Goal: Information Seeking & Learning: Learn about a topic

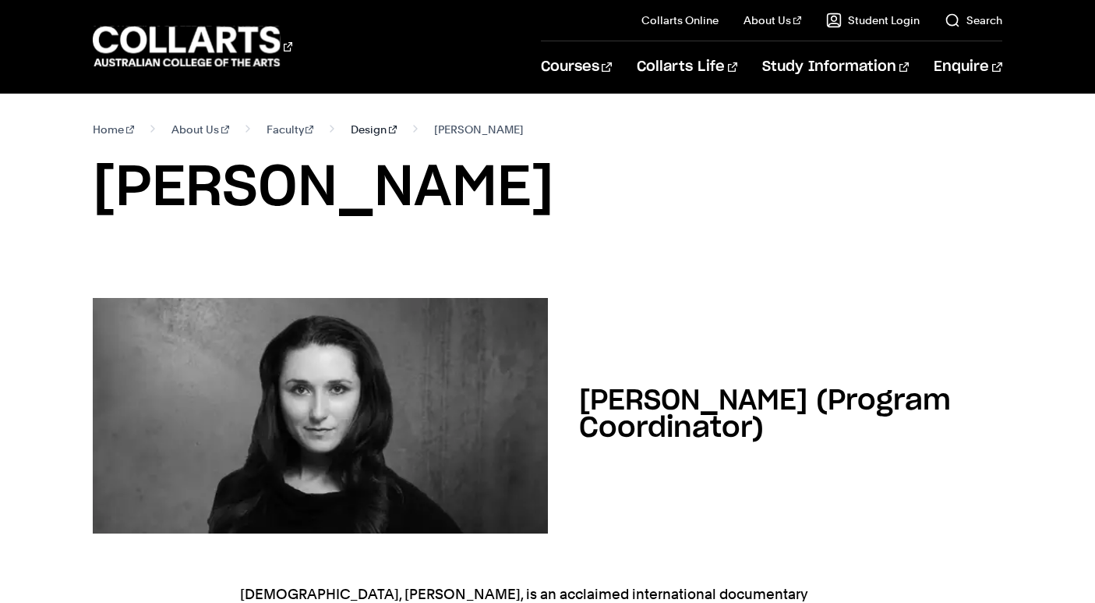
click at [351, 131] on link "Design" at bounding box center [374, 129] width 46 height 22
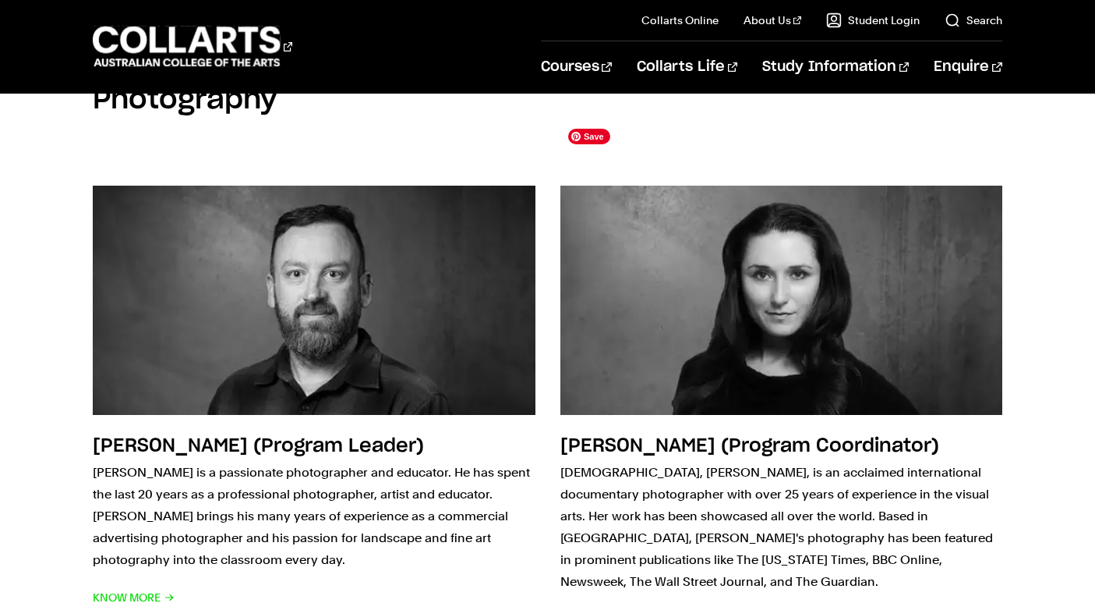
scroll to position [3831, 0]
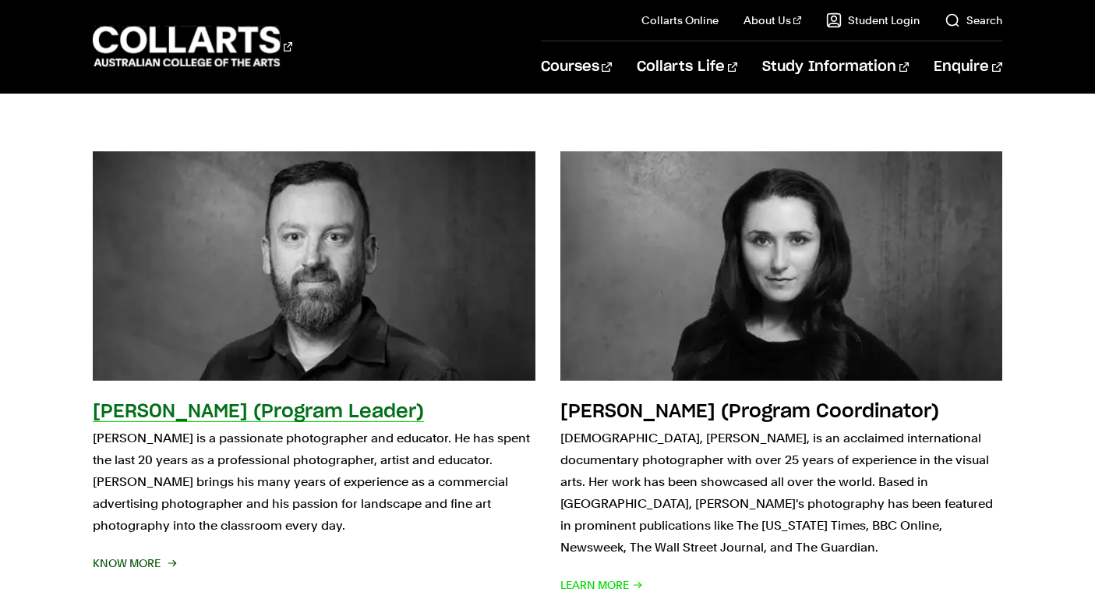
click at [260, 402] on h2 "Rikki Bunder (Program Leader)" at bounding box center [258, 411] width 331 height 19
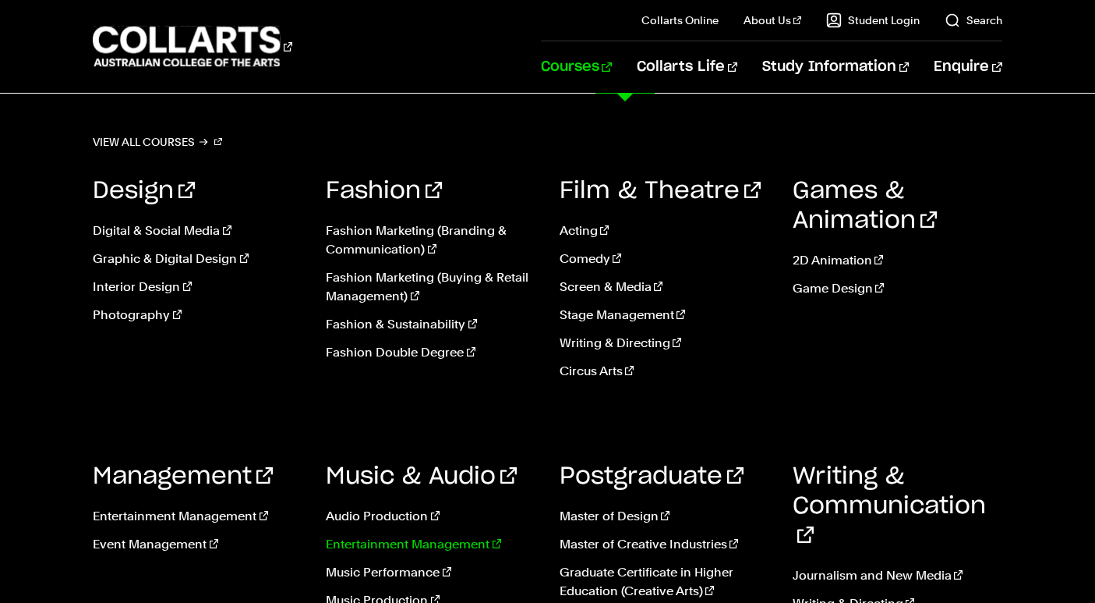
scroll to position [291, 0]
click at [120, 314] on link "Photography" at bounding box center [198, 315] width 210 height 19
